Goal: Transaction & Acquisition: Obtain resource

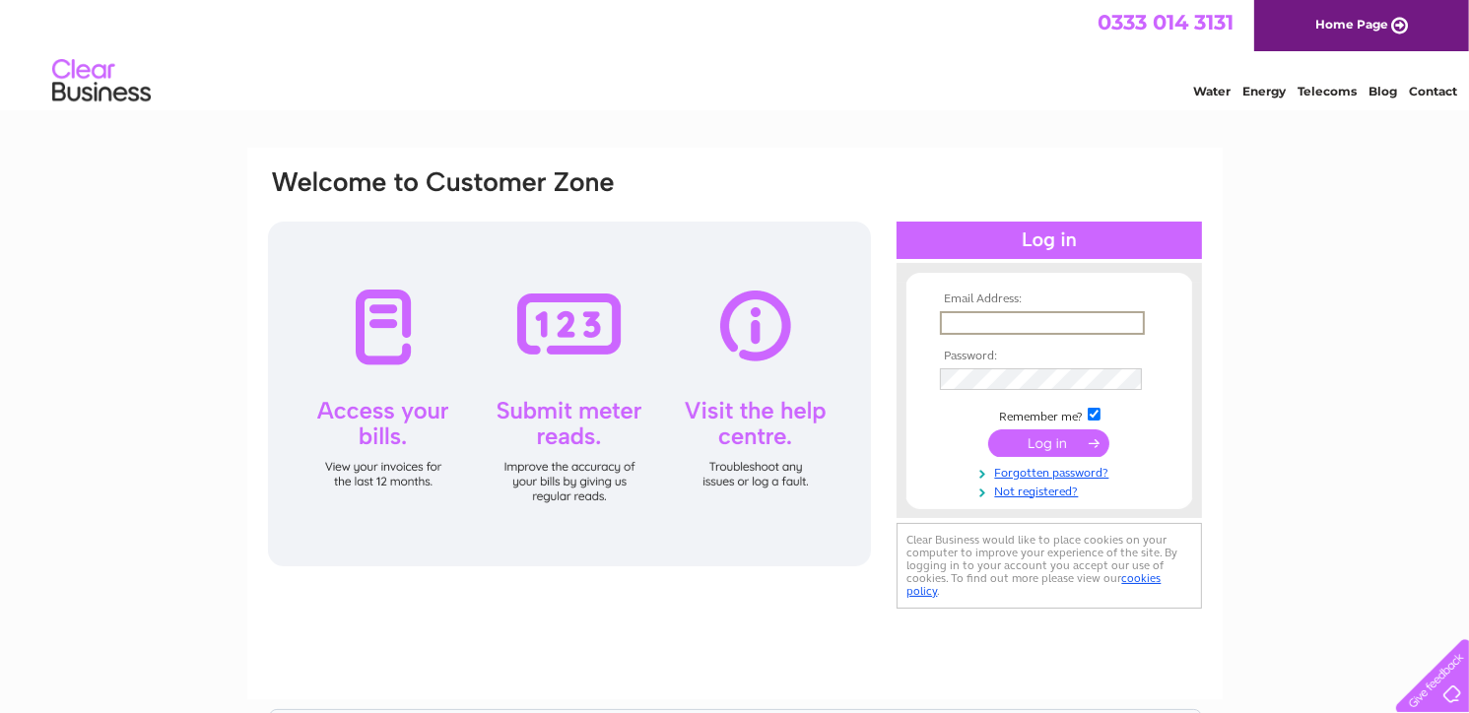
type input "[EMAIL_ADDRESS][DOMAIN_NAME]"
click at [1024, 441] on input "submit" at bounding box center [1048, 443] width 121 height 28
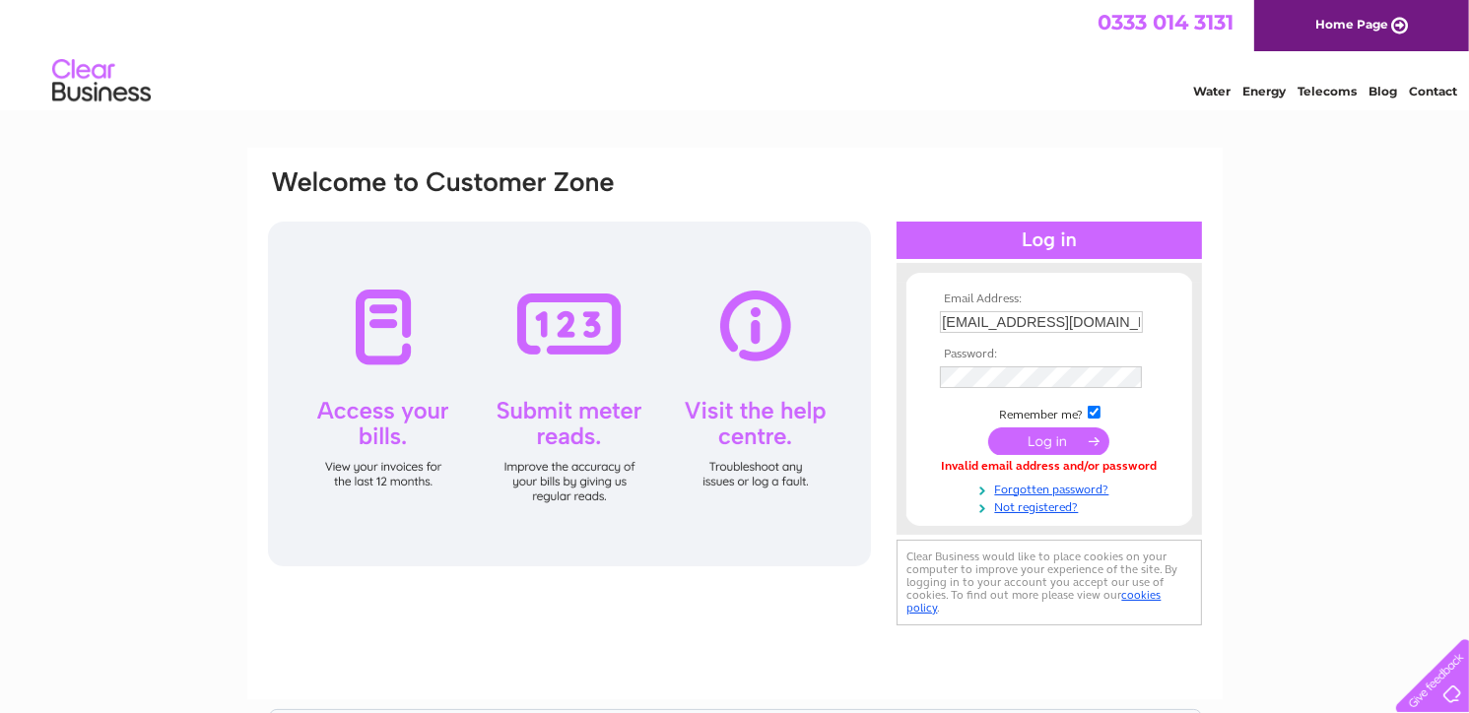
click at [1043, 439] on input "submit" at bounding box center [1048, 442] width 121 height 28
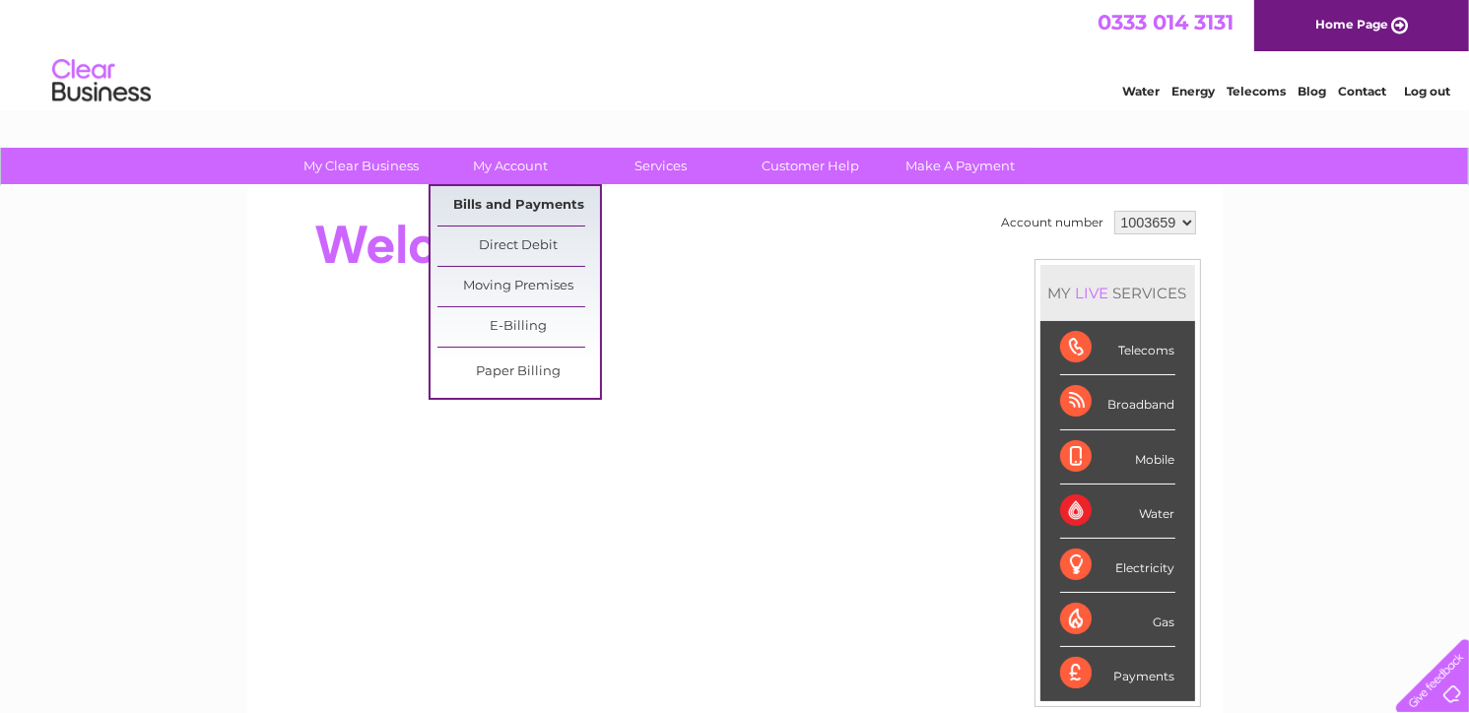
click at [502, 201] on link "Bills and Payments" at bounding box center [518, 205] width 163 height 39
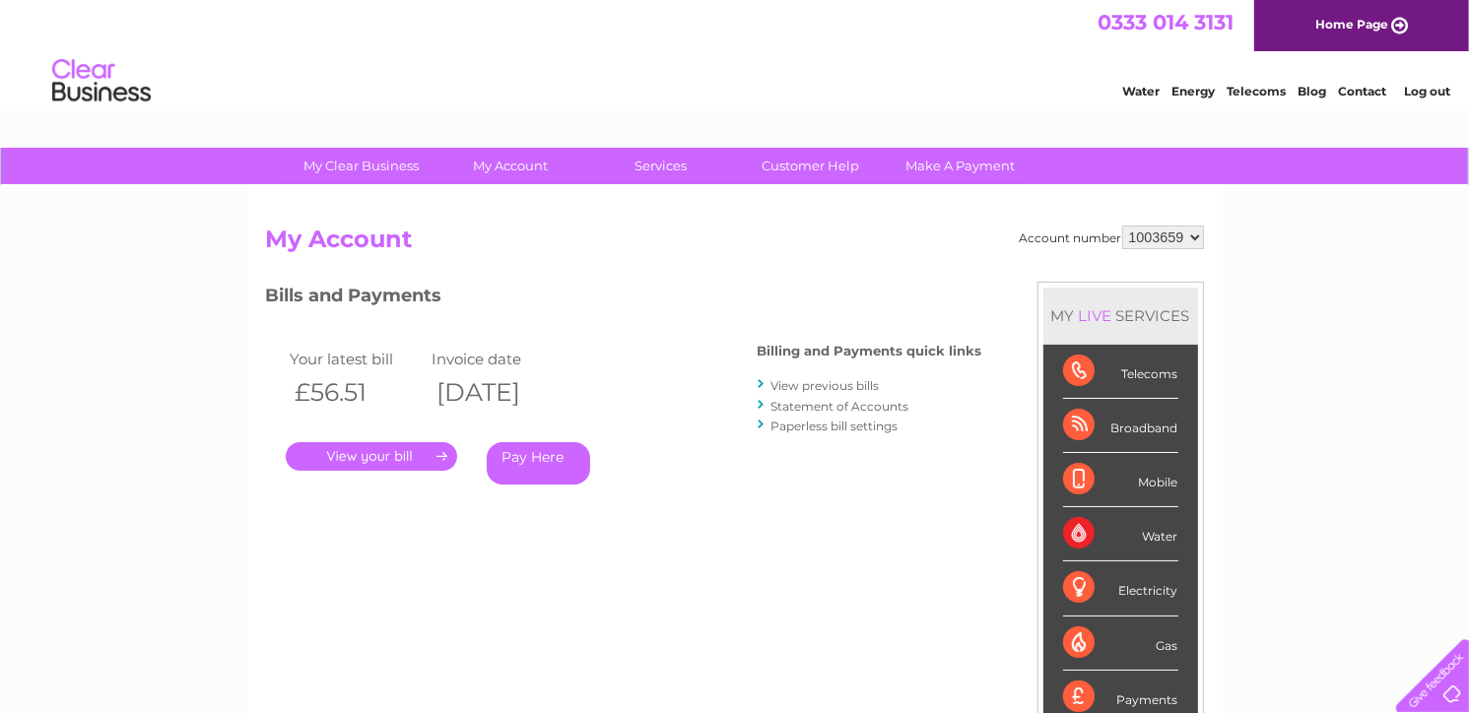
click at [382, 452] on link "." at bounding box center [371, 456] width 171 height 29
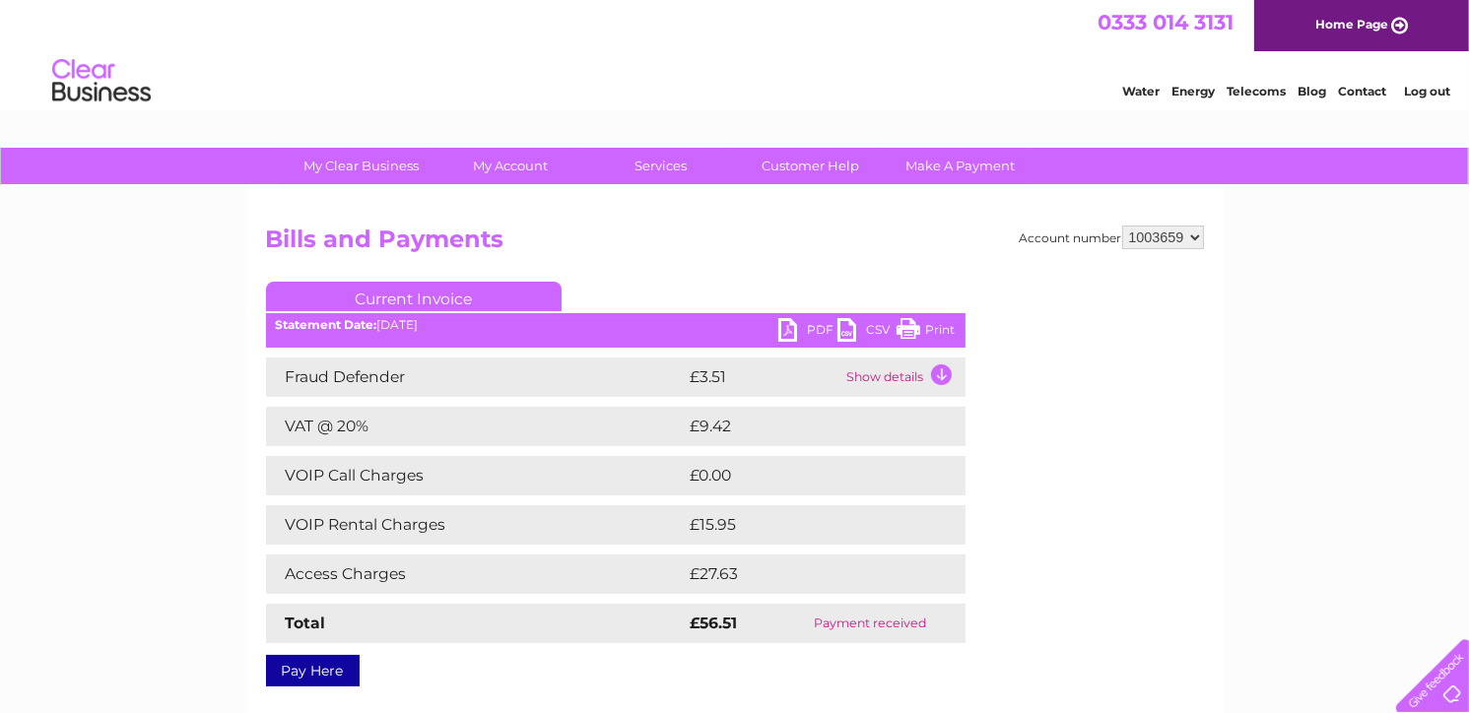
click at [856, 323] on link "CSV" at bounding box center [866, 332] width 59 height 29
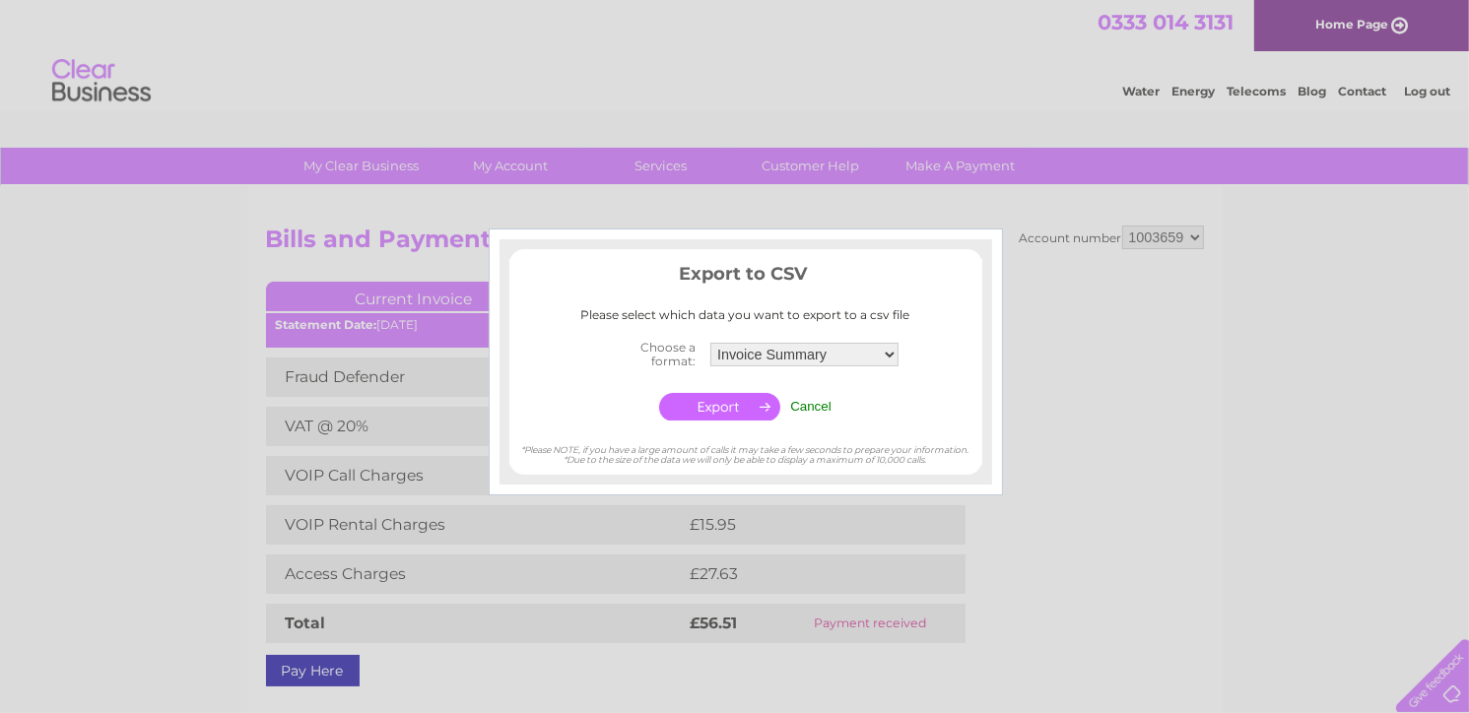
click at [1064, 278] on div at bounding box center [734, 356] width 1469 height 713
click at [809, 405] on input "Cancel" at bounding box center [810, 406] width 41 height 15
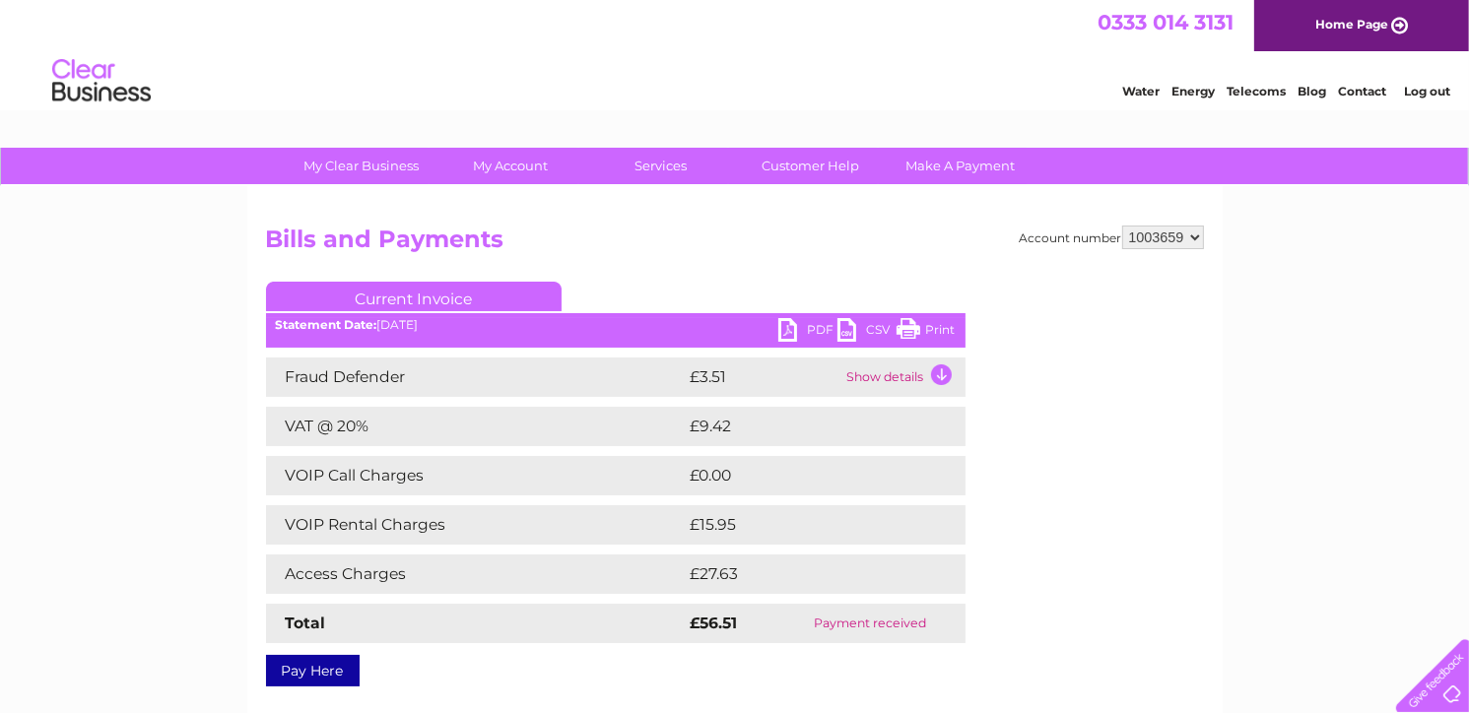
click at [795, 328] on link "PDF" at bounding box center [807, 332] width 59 height 29
